Goal: Obtain resource: Download file/media

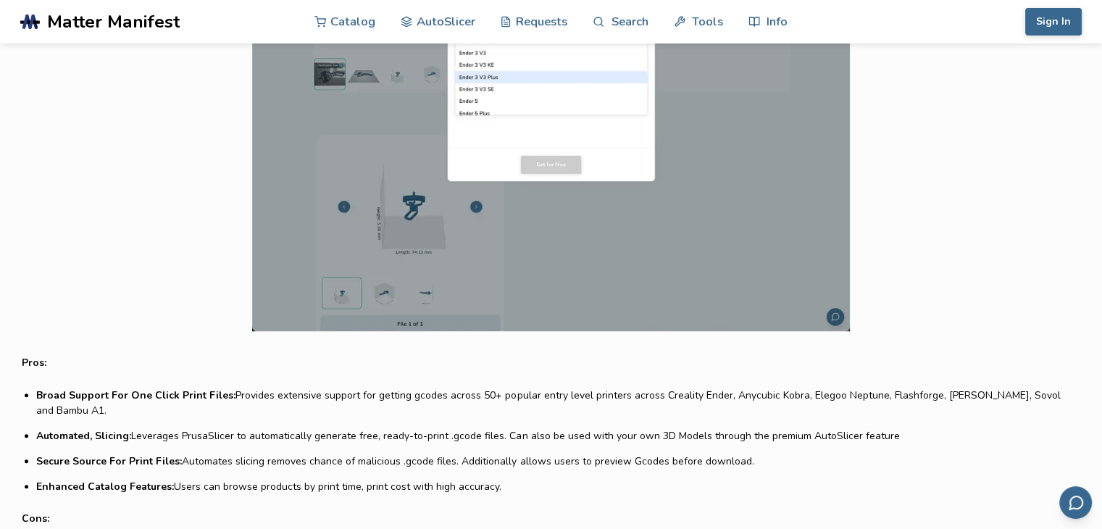
scroll to position [797, 0]
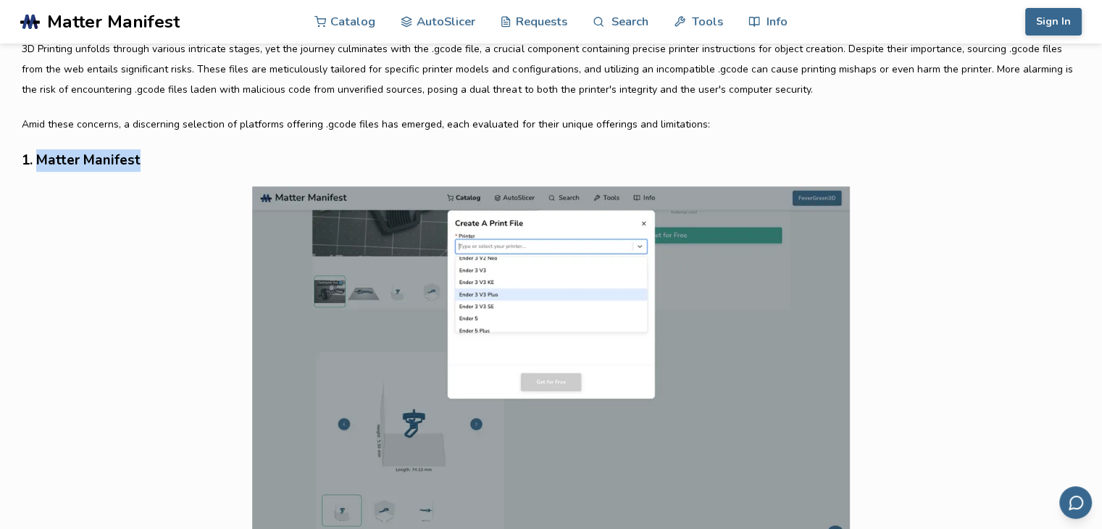
drag, startPoint x: 40, startPoint y: 160, endPoint x: 148, endPoint y: 167, distance: 108.2
click at [148, 167] on h3 "1. Matter Manifest" at bounding box center [551, 160] width 1058 height 22
copy h3 "Matter Manifest"
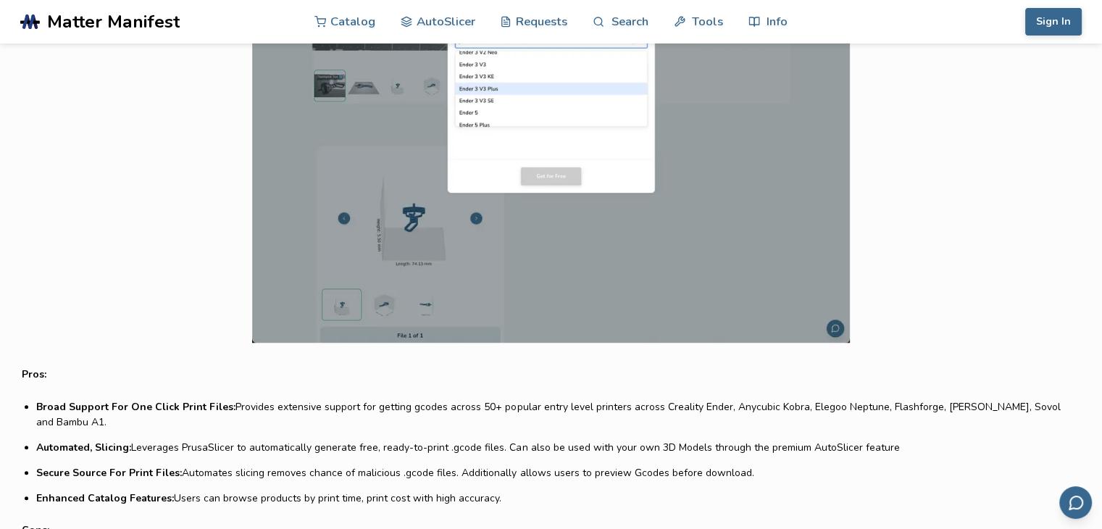
scroll to position [1014, 0]
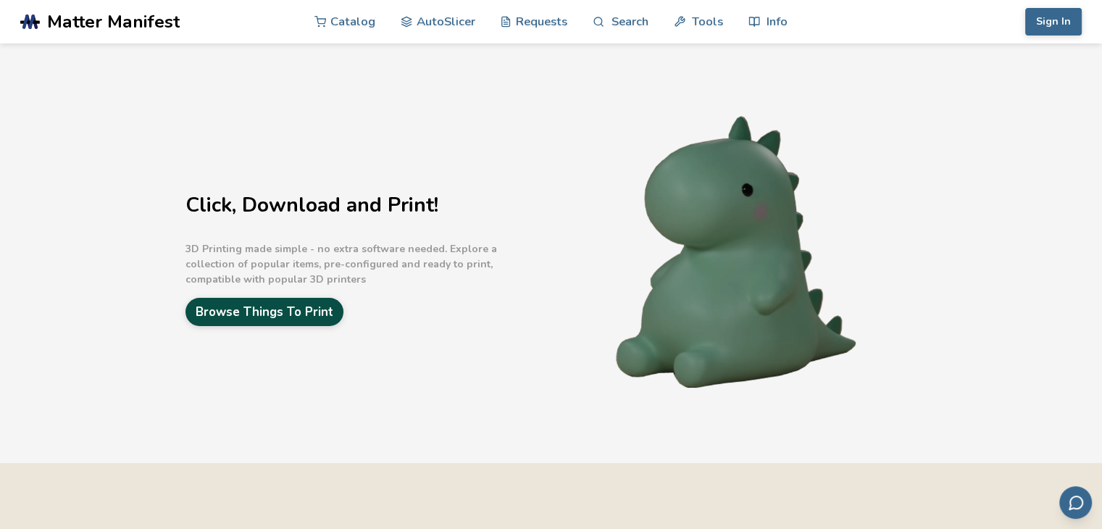
click at [262, 322] on link "Browse Things To Print" at bounding box center [264, 312] width 158 height 28
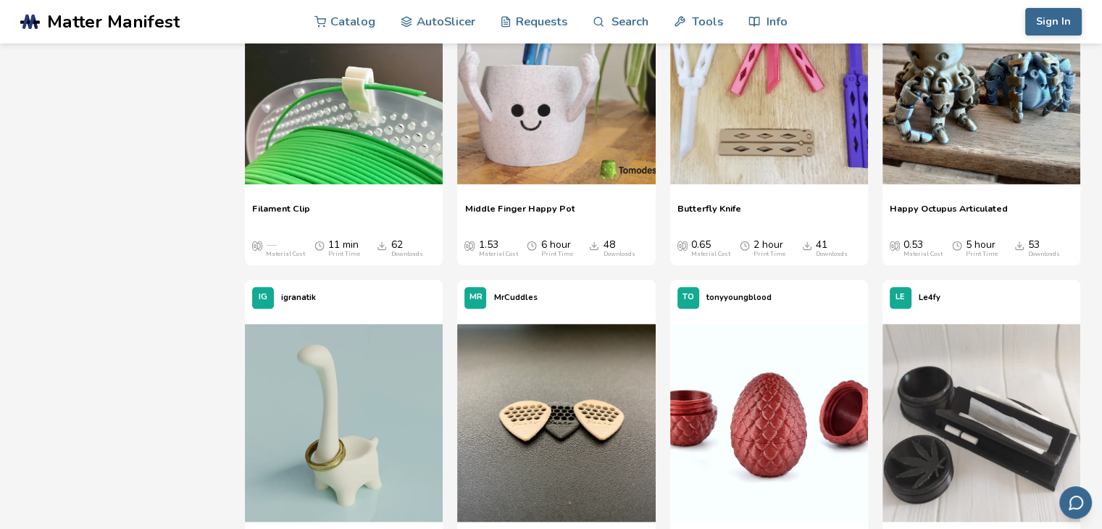
scroll to position [1739, 0]
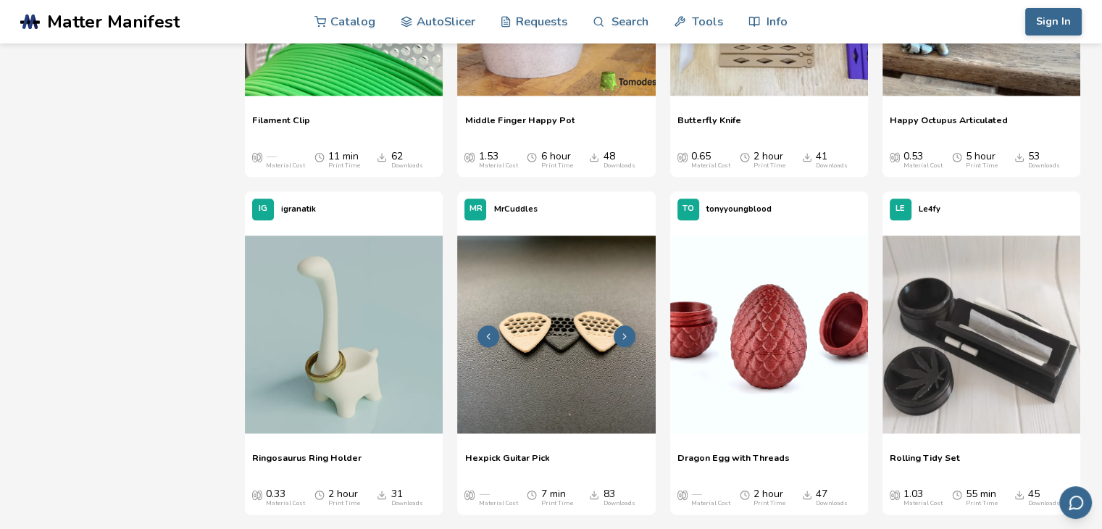
click at [621, 339] on icon at bounding box center [624, 336] width 10 height 10
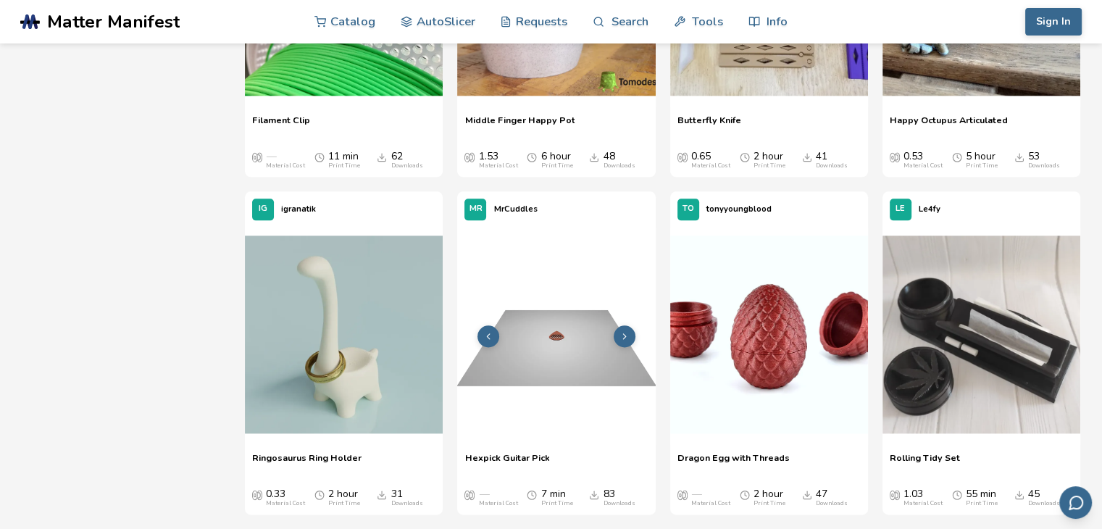
click at [621, 339] on icon at bounding box center [624, 336] width 10 height 10
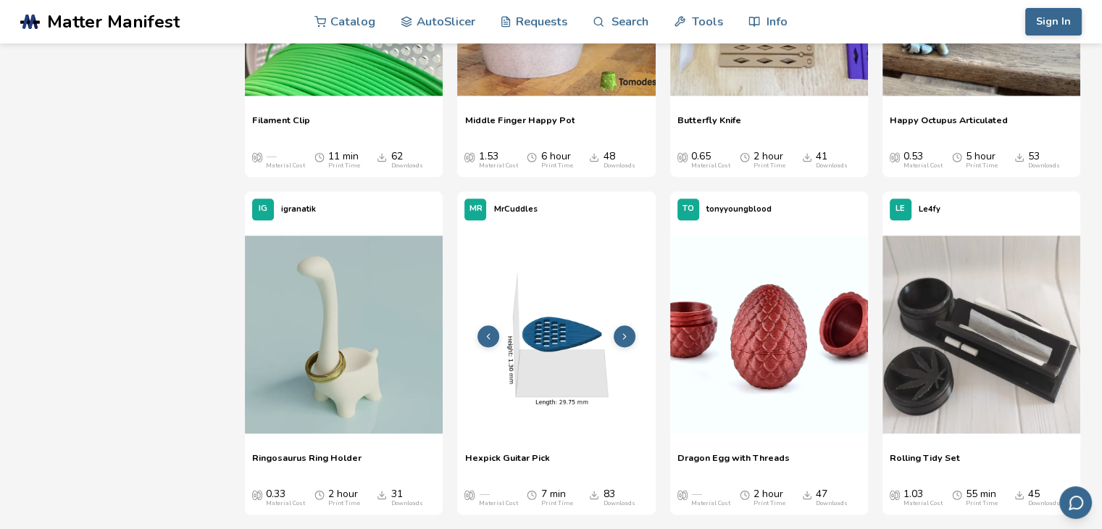
click at [621, 339] on icon at bounding box center [624, 336] width 10 height 10
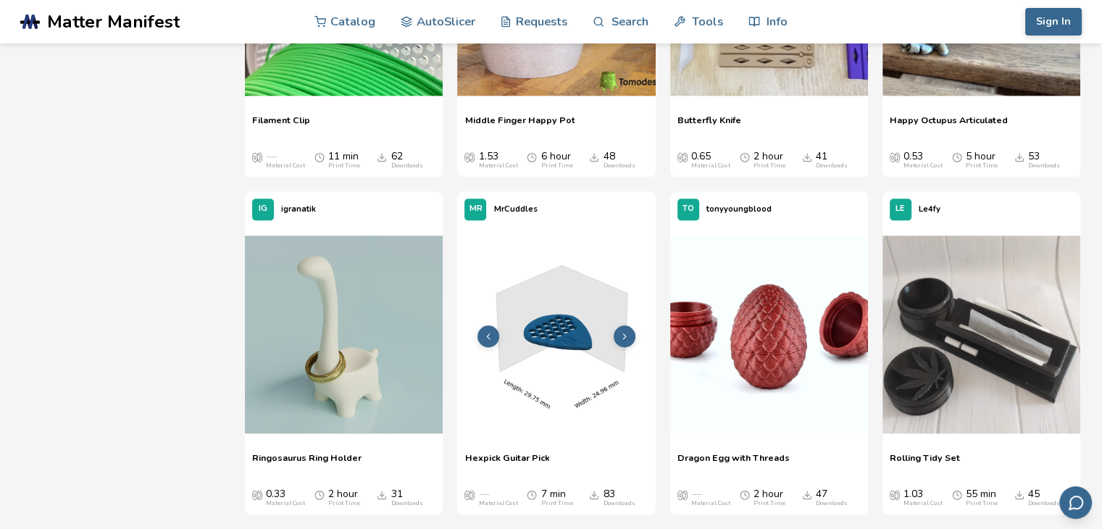
click at [585, 341] on img at bounding box center [556, 334] width 198 height 198
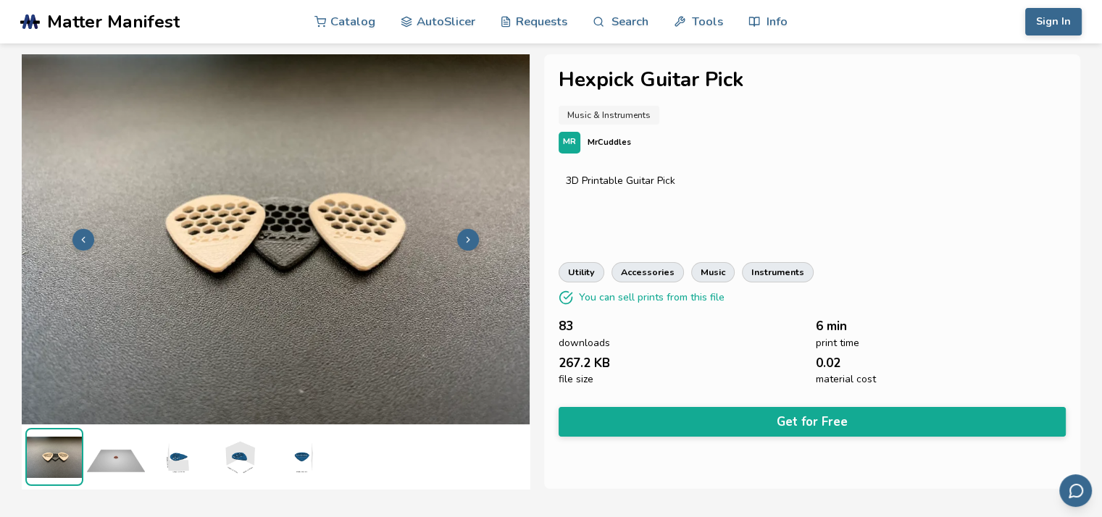
click at [470, 233] on button at bounding box center [468, 240] width 22 height 22
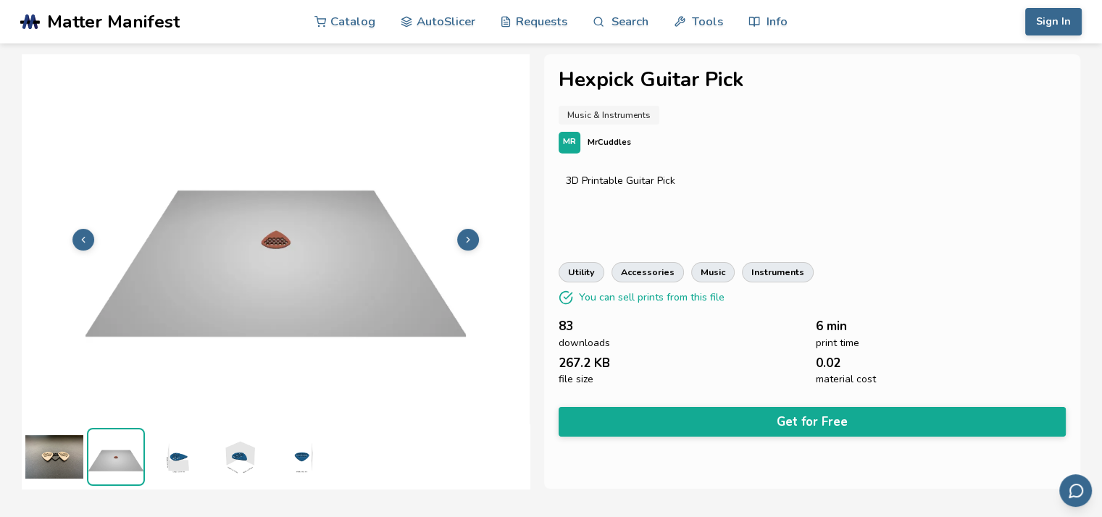
click at [470, 233] on button at bounding box center [468, 240] width 22 height 22
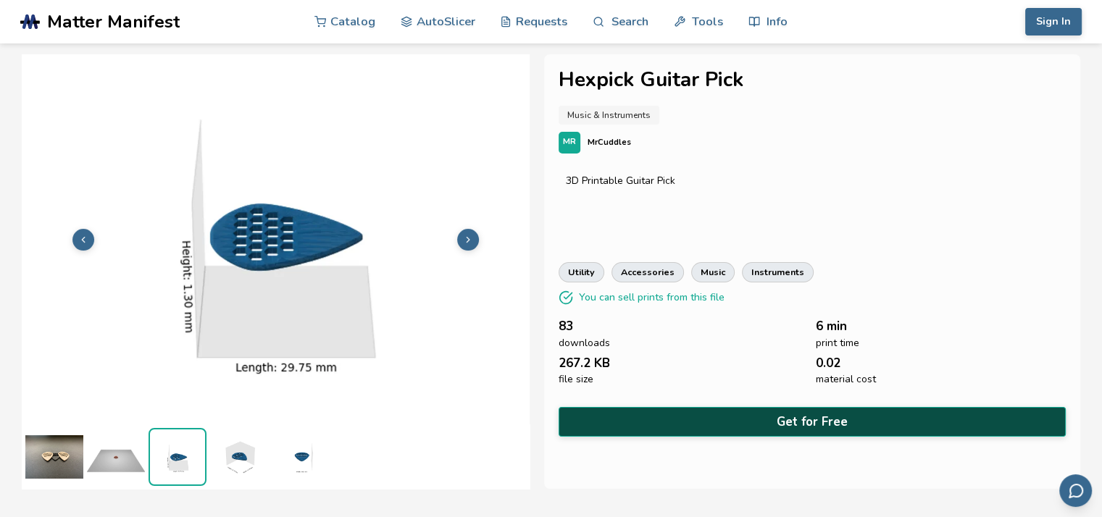
click at [708, 421] on button "Get for Free" at bounding box center [812, 422] width 507 height 30
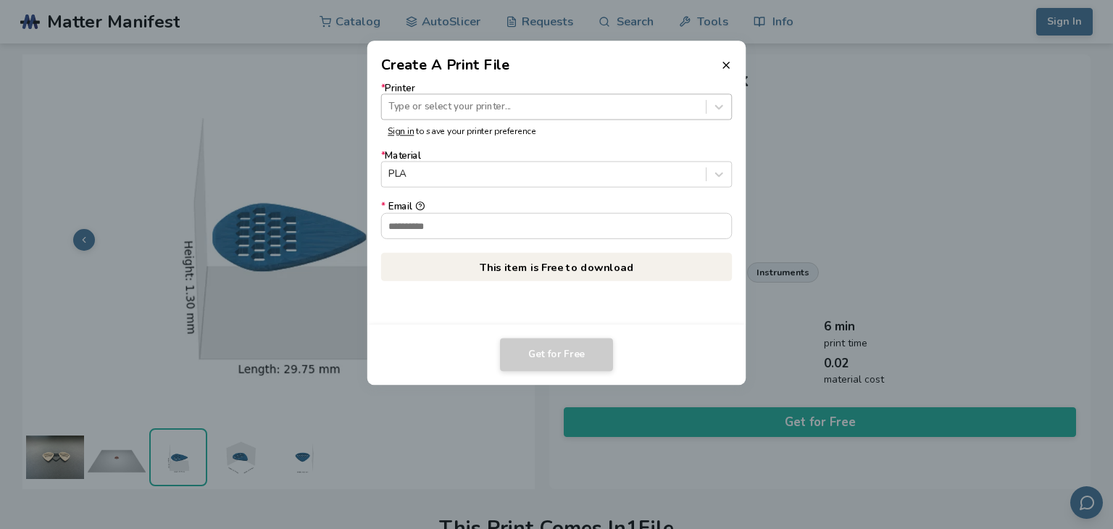
click at [556, 104] on div at bounding box center [543, 107] width 310 height 14
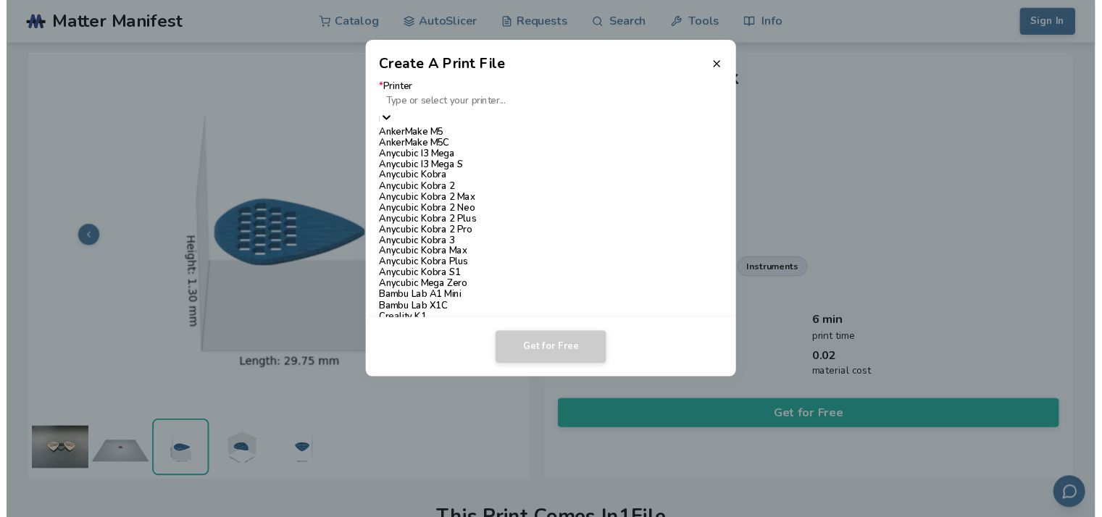
scroll to position [942, 0]
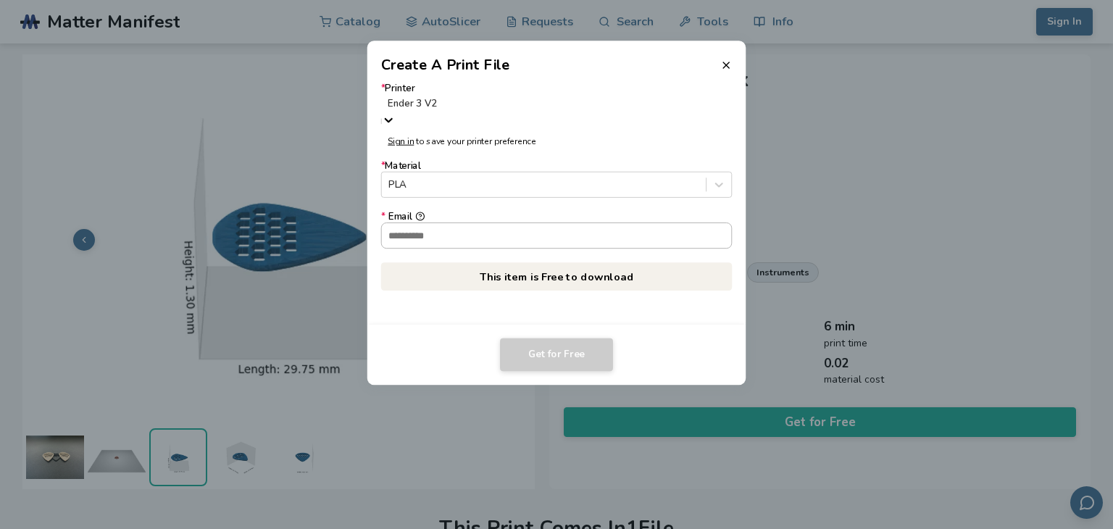
click at [433, 223] on input "* Email" at bounding box center [557, 235] width 350 height 25
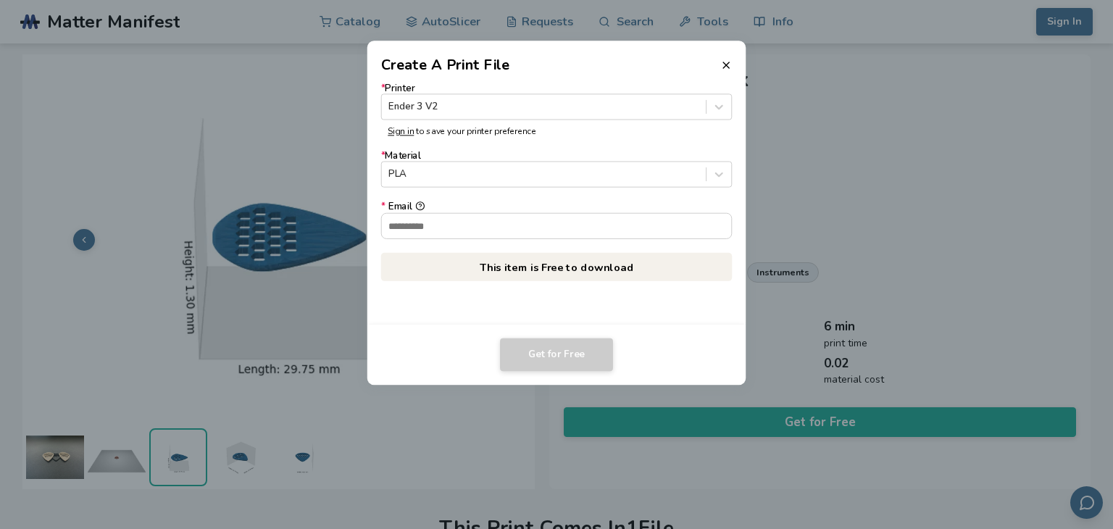
type input "**********"
click at [560, 352] on button "Get for Free" at bounding box center [556, 354] width 113 height 33
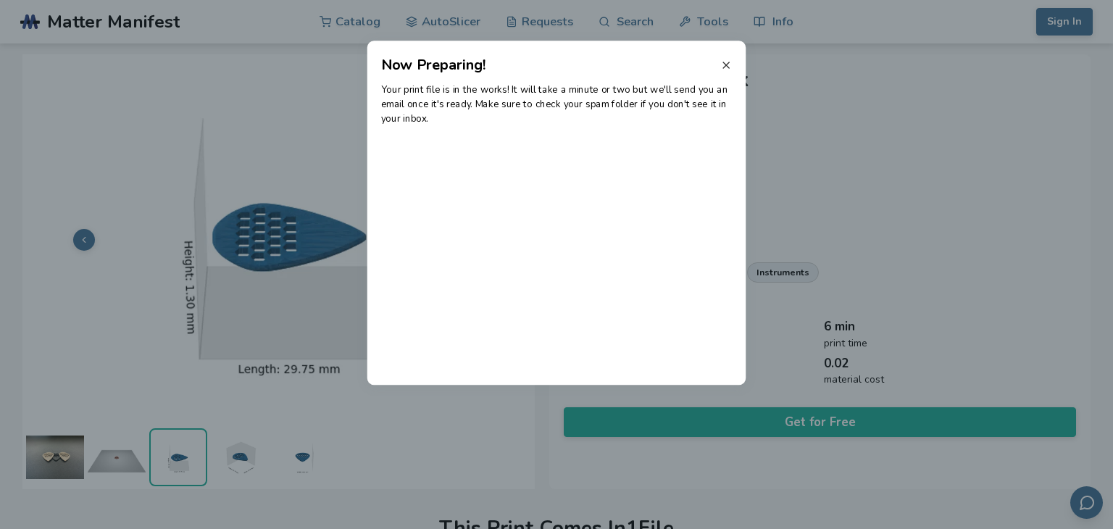
click at [721, 64] on icon at bounding box center [726, 65] width 12 height 12
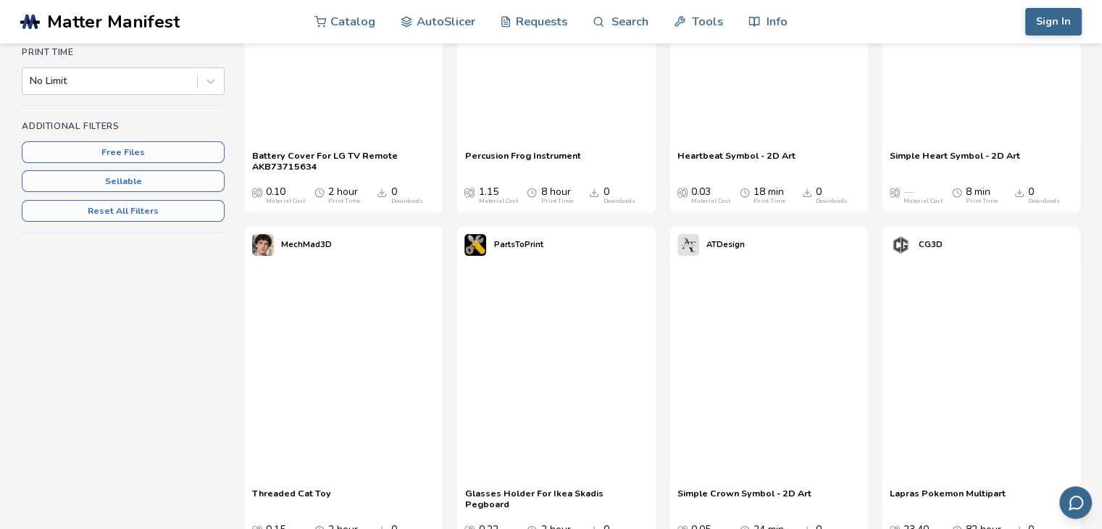
scroll to position [484, 0]
